Goal: Communication & Community: Connect with others

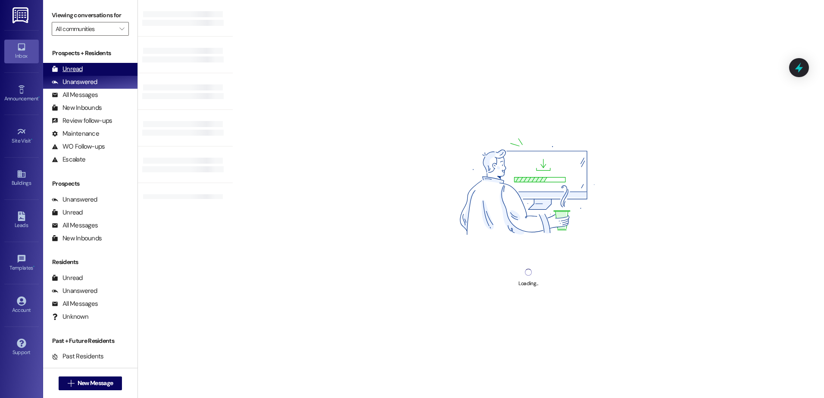
click at [60, 69] on div "Unread" at bounding box center [67, 69] width 31 height 9
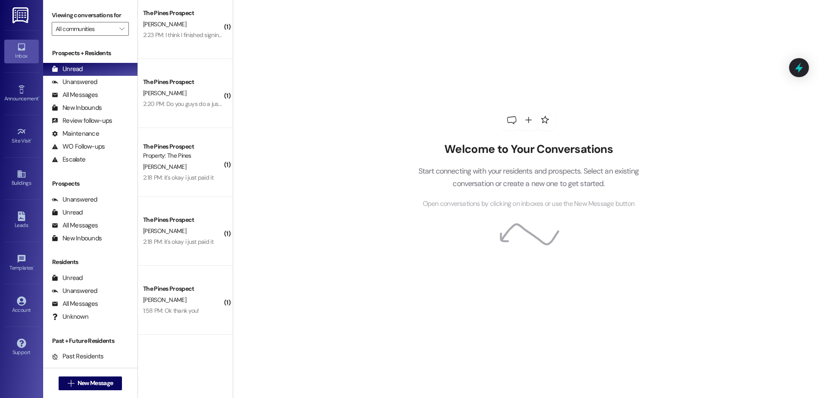
scroll to position [146, 0]
click at [81, 382] on span "New Message" at bounding box center [95, 383] width 35 height 9
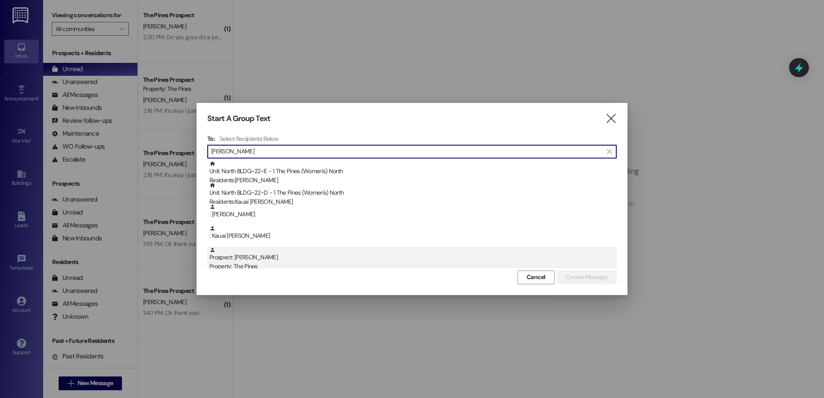
type input "[PERSON_NAME]"
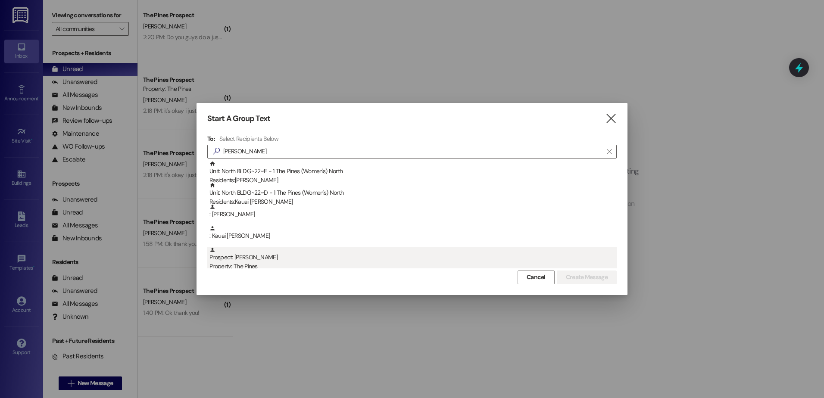
click at [260, 255] on div "Prospect: [PERSON_NAME] Property: The Pines" at bounding box center [413, 259] width 407 height 25
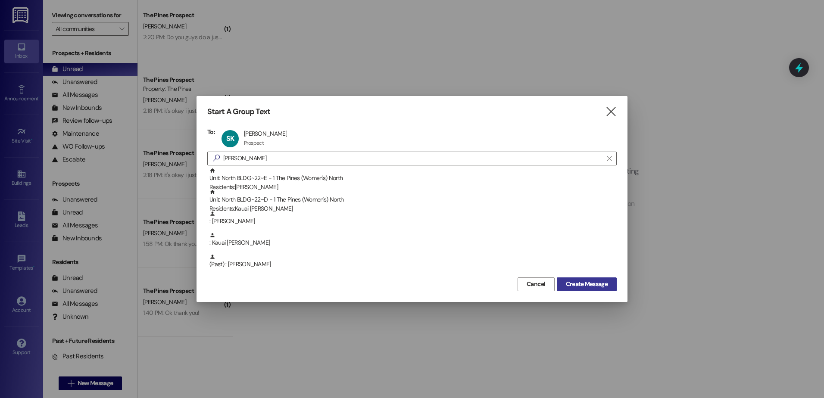
click at [588, 282] on span "Create Message" at bounding box center [587, 284] width 42 height 9
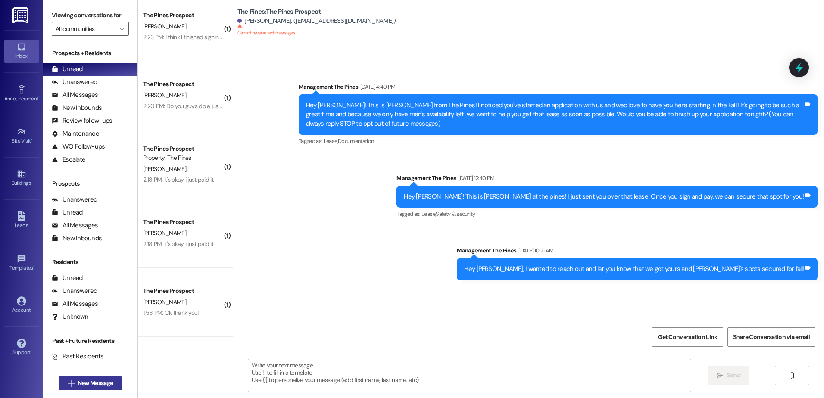
click at [91, 385] on span "New Message" at bounding box center [95, 383] width 35 height 9
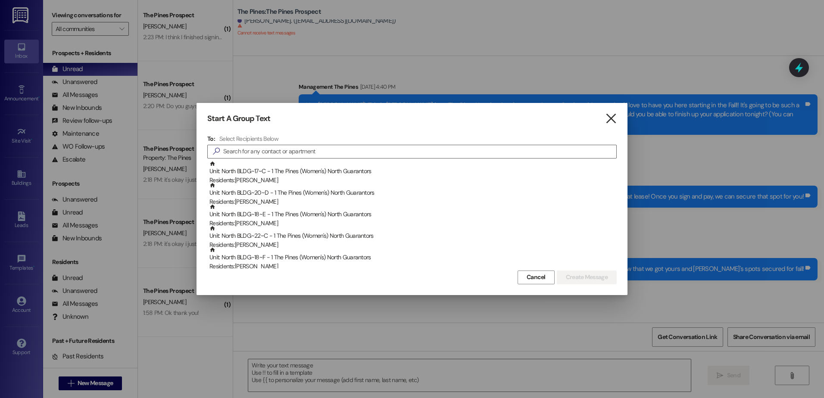
click at [613, 115] on icon "" at bounding box center [611, 118] width 12 height 9
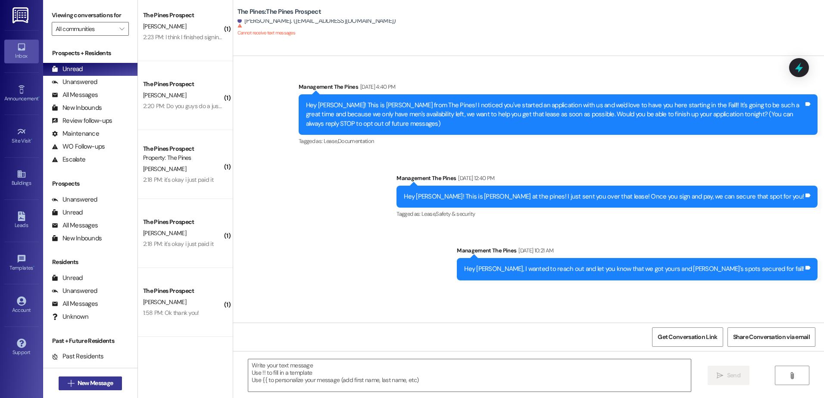
click at [112, 387] on span "New Message" at bounding box center [95, 383] width 39 height 9
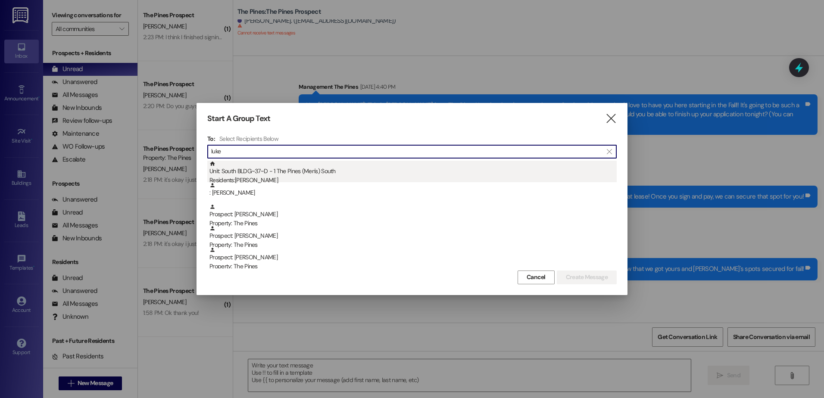
type input "luke"
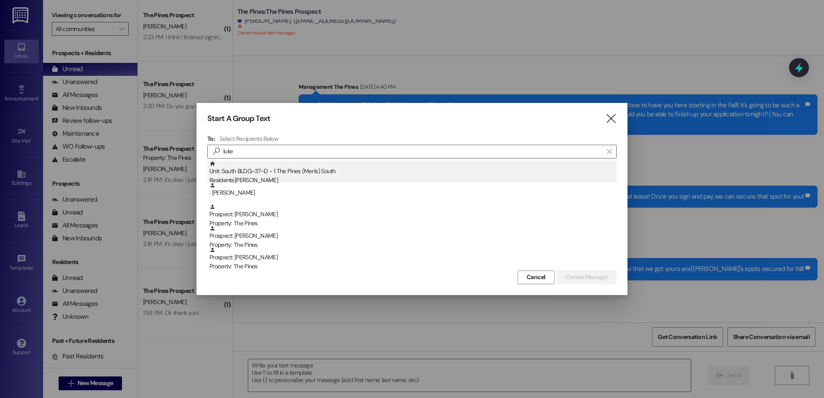
click at [297, 179] on div "Residents: [PERSON_NAME]" at bounding box center [413, 180] width 407 height 9
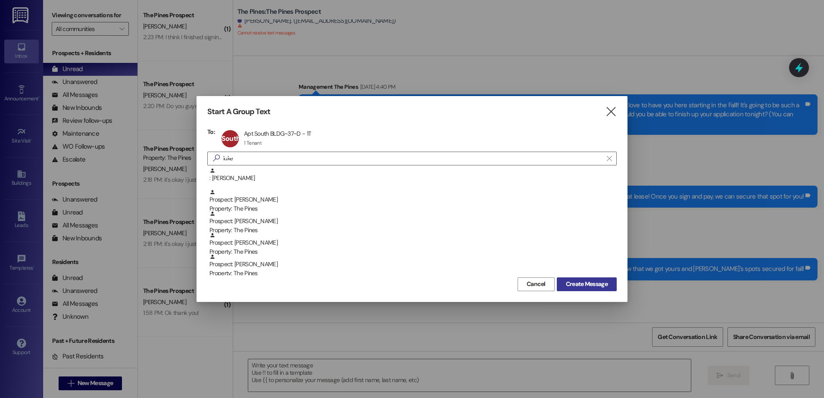
click at [588, 282] on span "Create Message" at bounding box center [587, 284] width 42 height 9
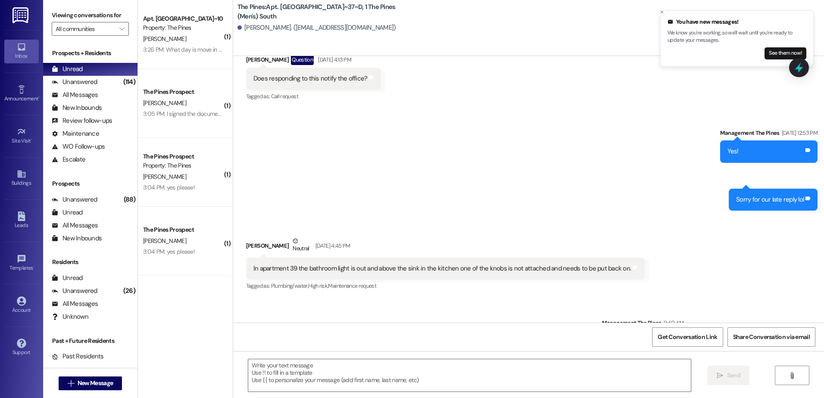
scroll to position [0, 0]
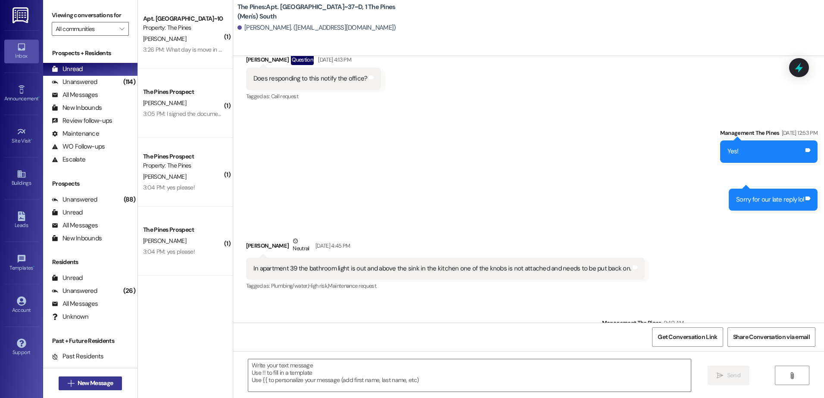
click at [75, 389] on div " New Message" at bounding box center [91, 384] width 64 height 22
click at [78, 384] on span "New Message" at bounding box center [95, 383] width 35 height 9
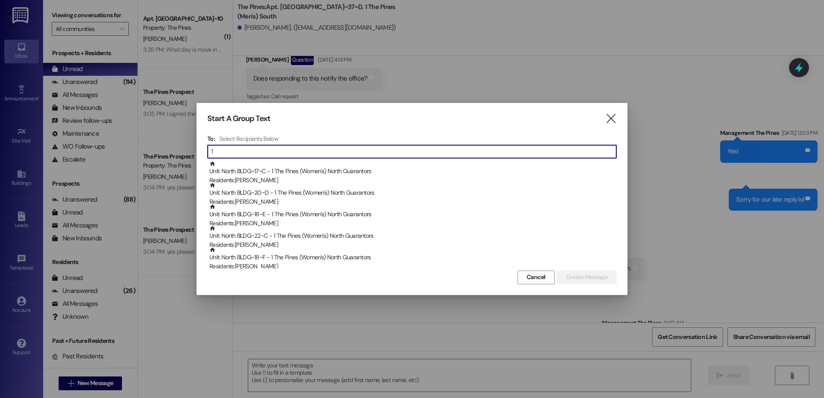
type input "12"
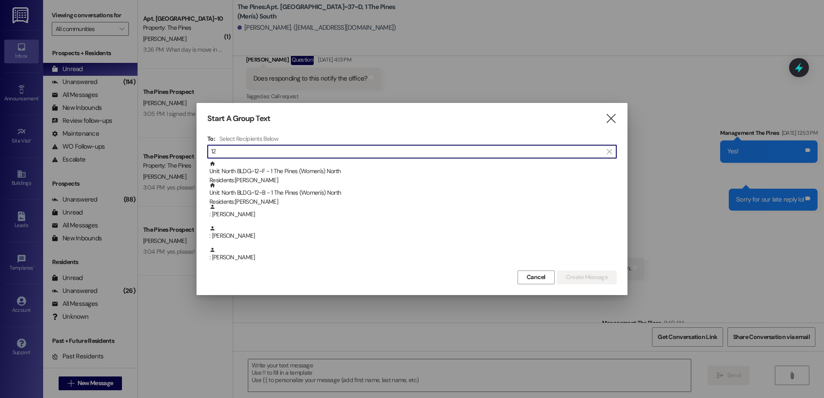
drag, startPoint x: 241, startPoint y: 152, endPoint x: 196, endPoint y: 156, distance: 44.5
click at [197, 156] on div "Start A Group Text  To: Select Recipients Below  12  Unit: North BLDG~12~F -…" at bounding box center [412, 199] width 431 height 192
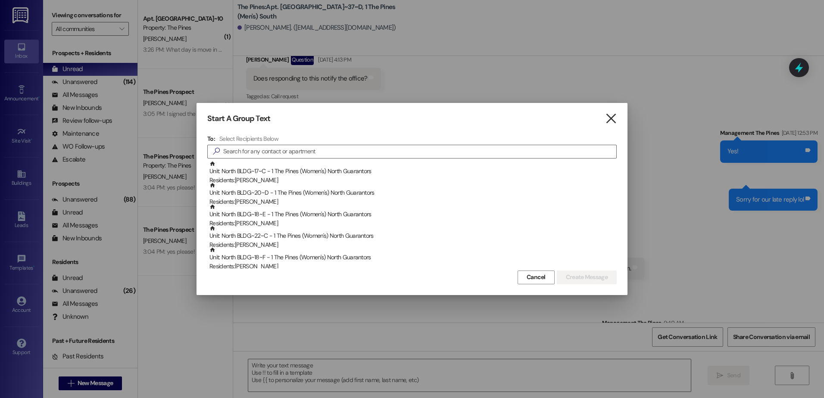
click at [610, 119] on icon "" at bounding box center [611, 118] width 12 height 9
